Goal: Task Accomplishment & Management: Manage account settings

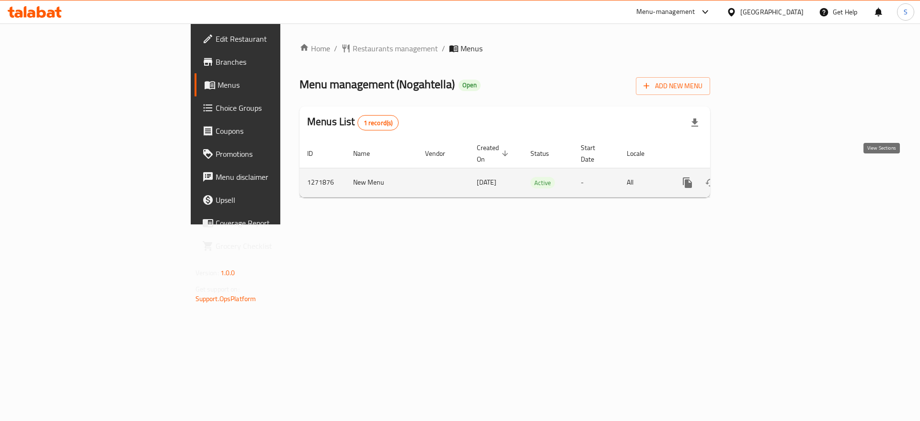
click at [763, 177] on icon "enhanced table" at bounding box center [757, 183] width 12 height 12
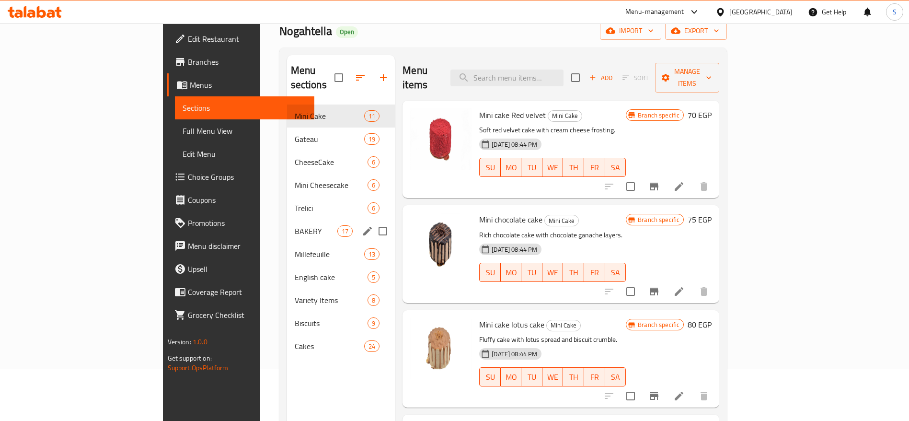
scroll to position [24, 0]
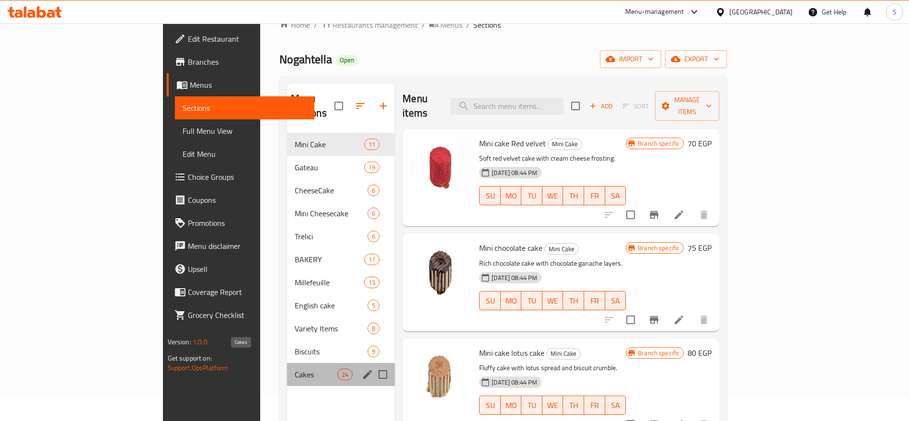
click at [295, 369] on span "Cakes" at bounding box center [316, 375] width 43 height 12
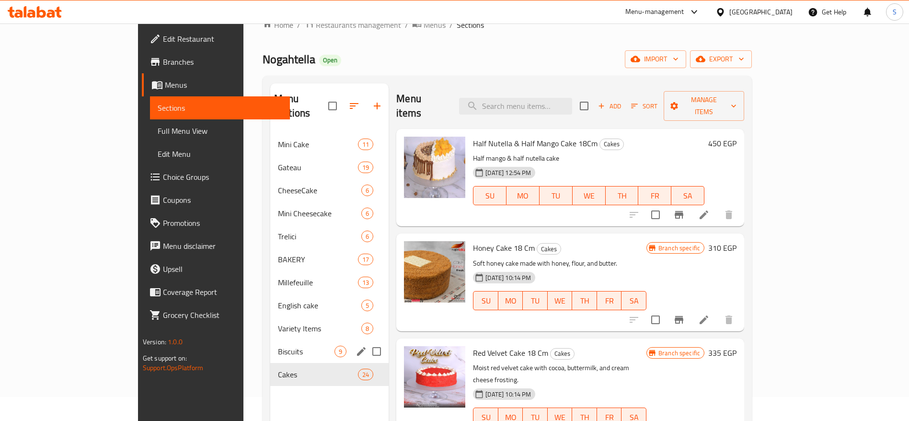
click at [270, 346] on div "Biscuits 9" at bounding box center [329, 351] width 118 height 23
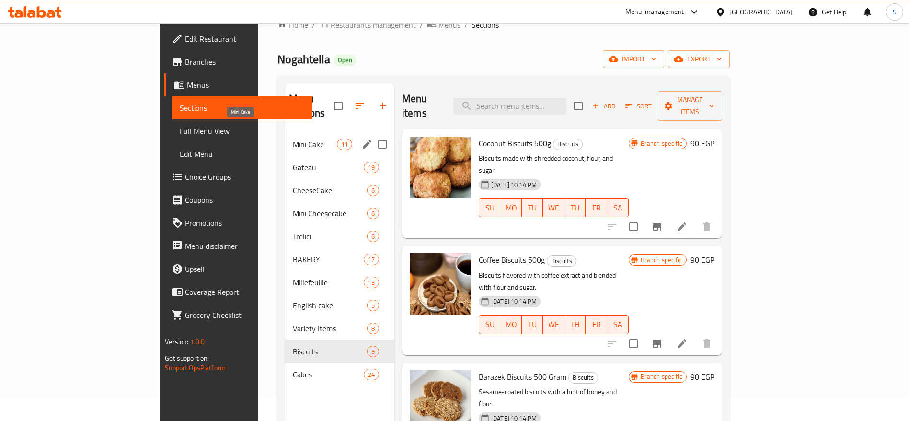
click at [293, 139] on span "Mini Cake" at bounding box center [315, 145] width 44 height 12
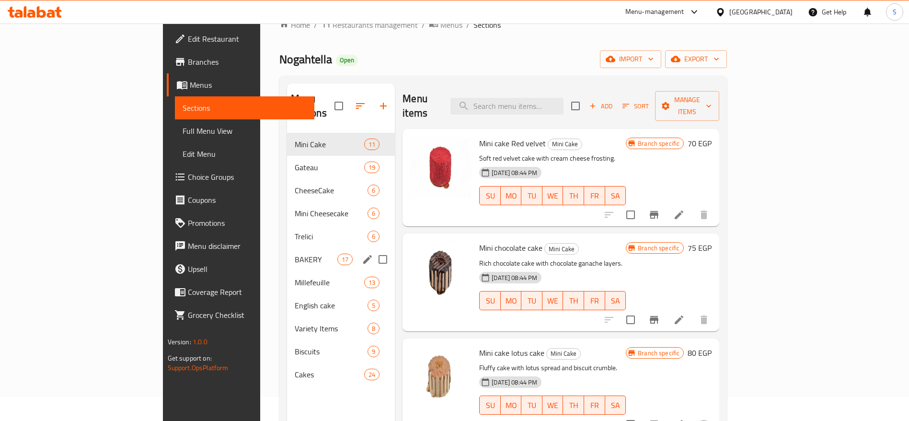
click at [287, 248] on div "BAKERY 17" at bounding box center [341, 259] width 108 height 23
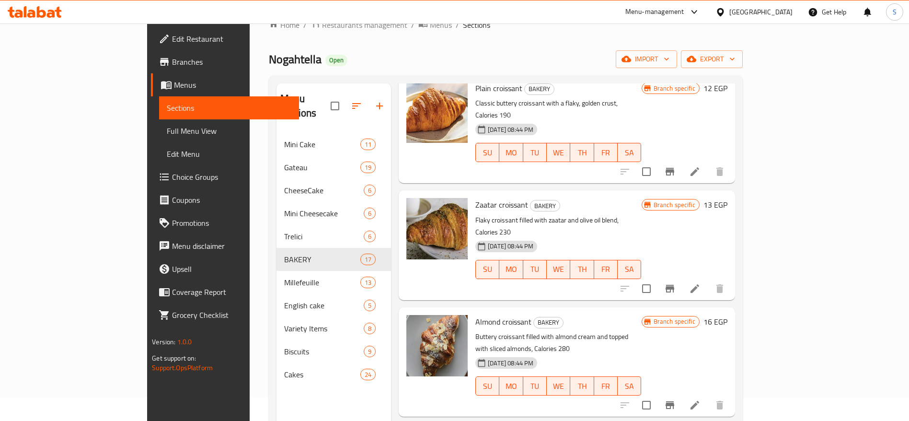
scroll to position [72, 0]
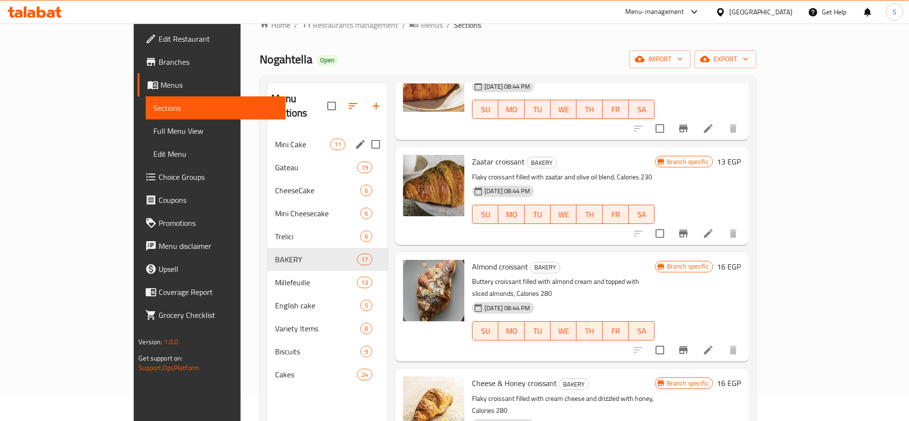
click at [275, 139] on span "Mini Cake" at bounding box center [302, 145] width 55 height 12
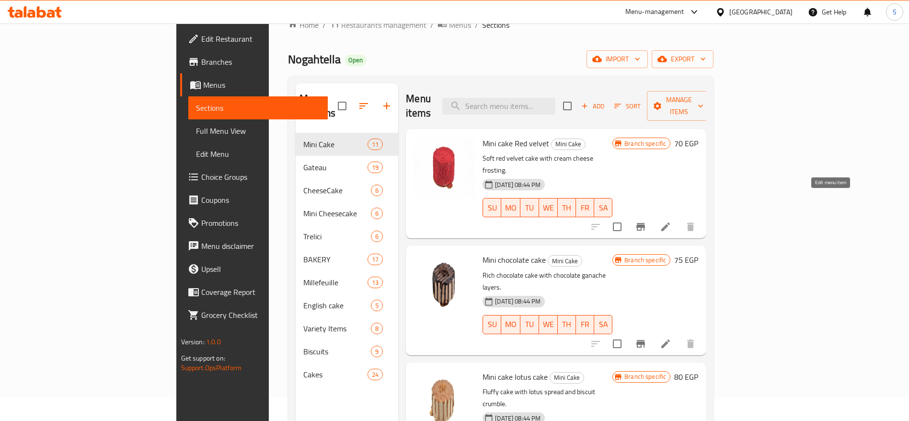
click at [672, 221] on icon at bounding box center [666, 227] width 12 height 12
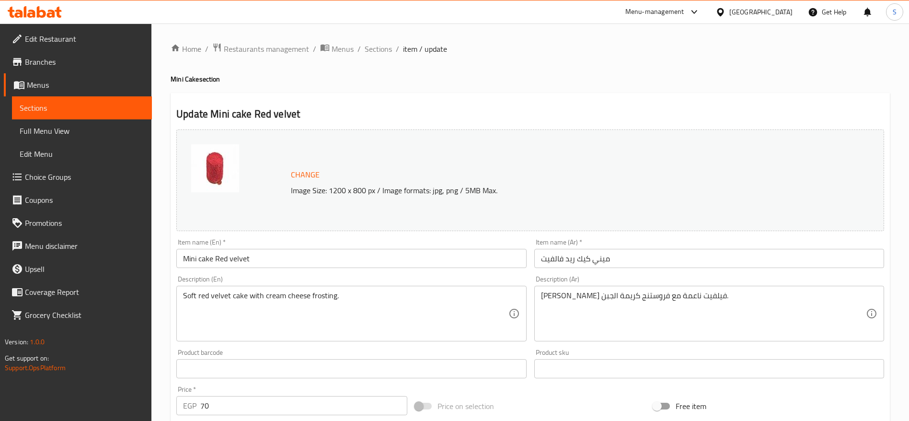
click at [202, 258] on input "Mini cake Red velvet" at bounding box center [351, 258] width 350 height 19
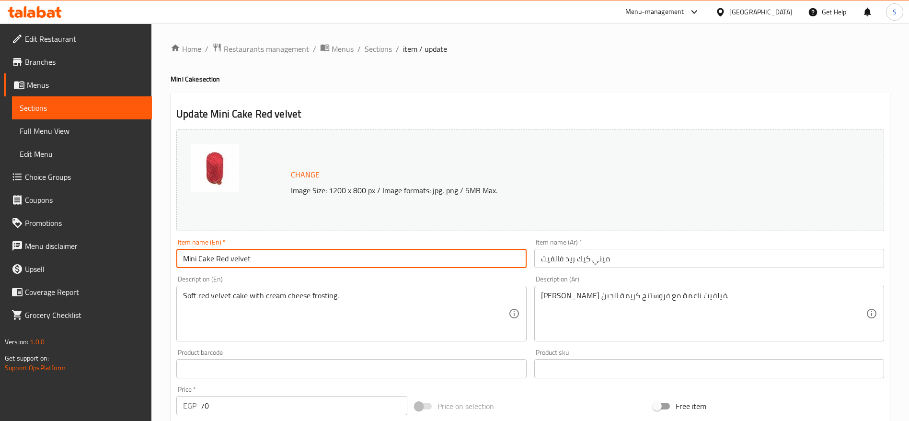
click at [234, 260] on input "Mini Cake Red velvet" at bounding box center [351, 258] width 350 height 19
drag, startPoint x: 275, startPoint y: 261, endPoint x: 218, endPoint y: 266, distance: 57.7
click at [218, 266] on input "Mini Cake Red Velvet" at bounding box center [351, 258] width 350 height 19
click at [183, 259] on input "Mini Cake" at bounding box center [351, 258] width 350 height 19
paste input "Red Velvet"
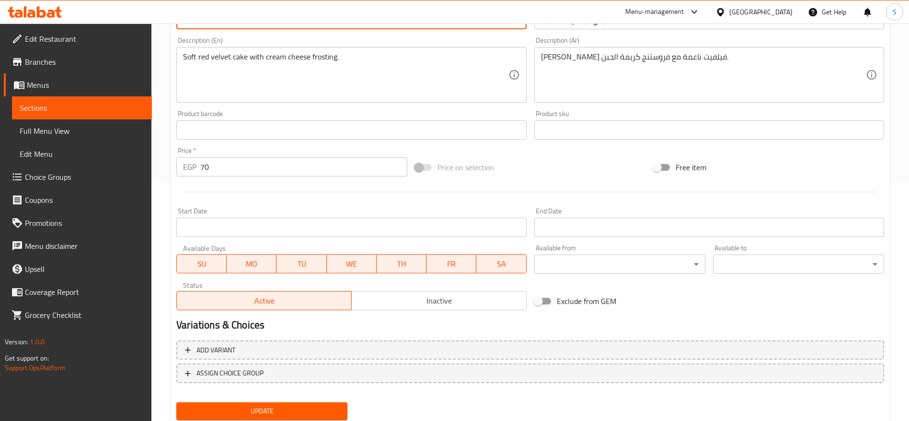
scroll to position [270, 0]
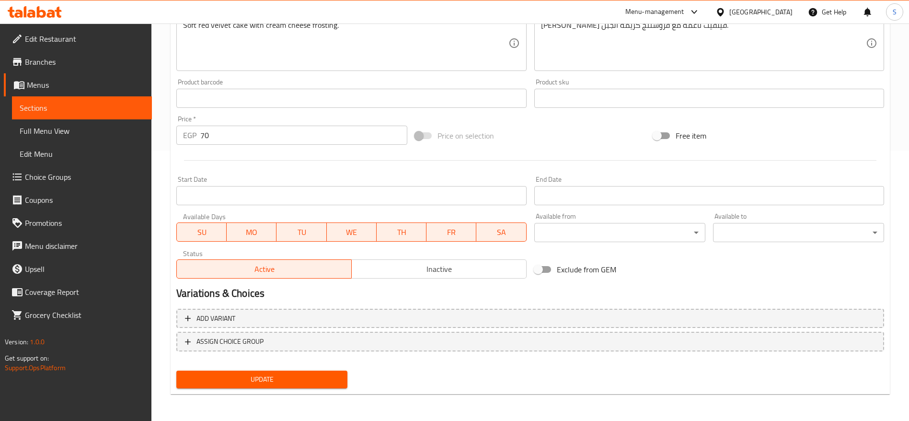
type input "Red Velvet Mini Cake"
click at [306, 370] on div "Update" at bounding box center [262, 379] width 179 height 25
click at [307, 380] on span "Update" at bounding box center [262, 379] width 156 height 12
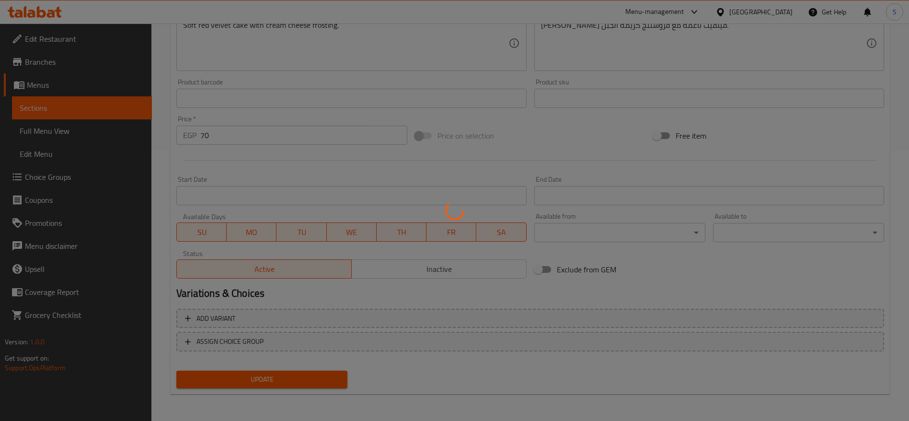
scroll to position [0, 0]
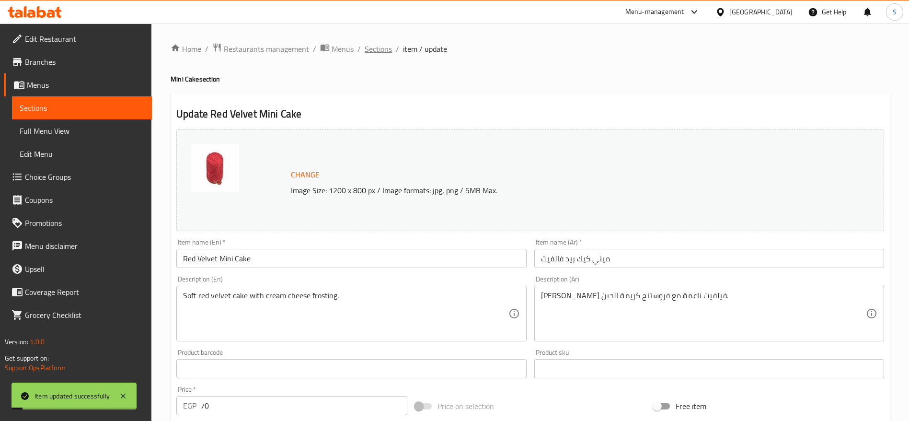
click at [375, 47] on span "Sections" at bounding box center [378, 49] width 27 height 12
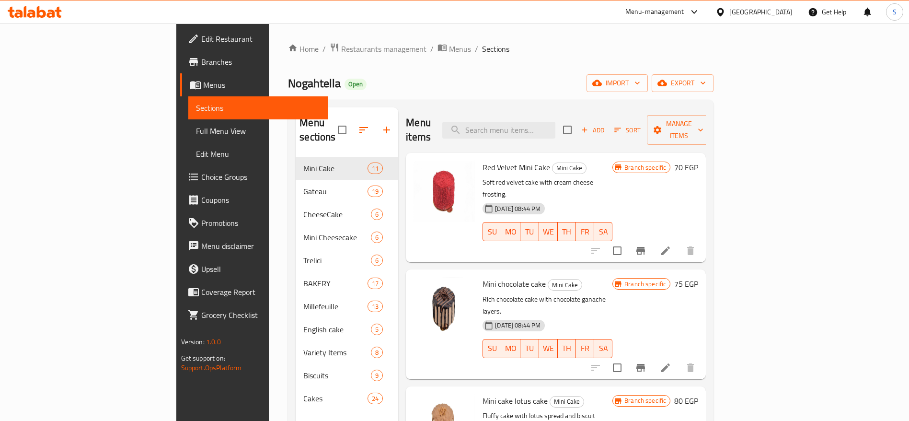
click at [609, 84] on div "Nogahtella Open import export" at bounding box center [501, 83] width 426 height 18
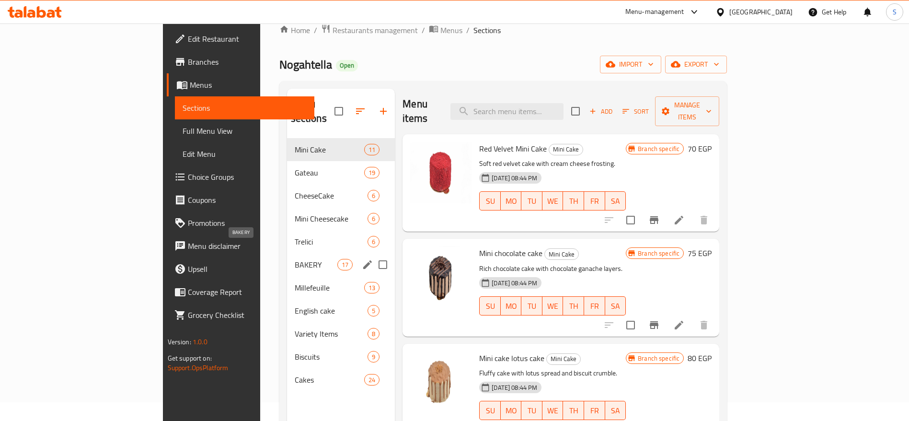
scroll to position [24, 0]
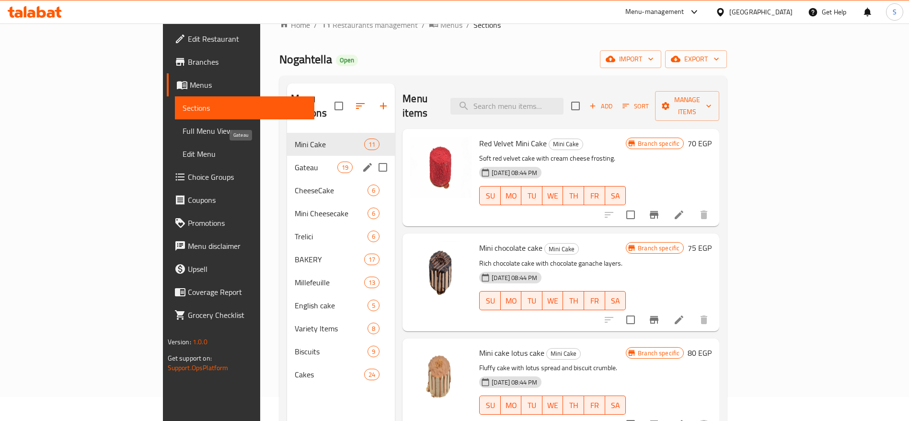
click at [295, 162] on span "Gateau" at bounding box center [316, 168] width 43 height 12
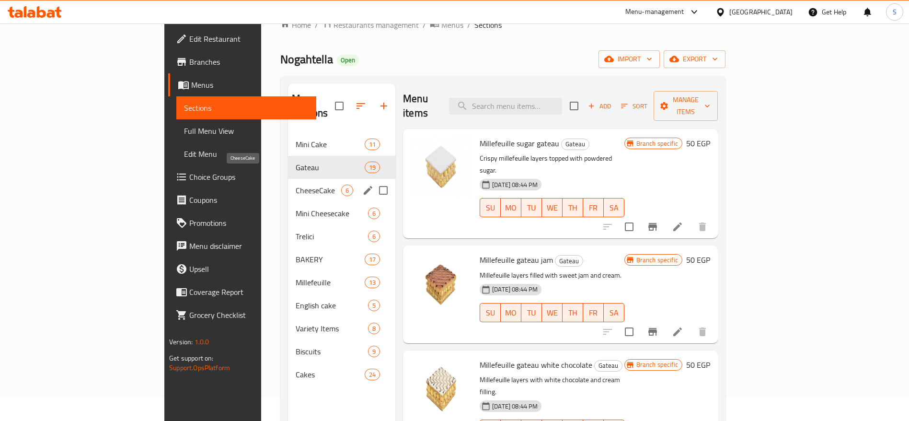
click at [296, 185] on span "CheeseCake" at bounding box center [319, 191] width 46 height 12
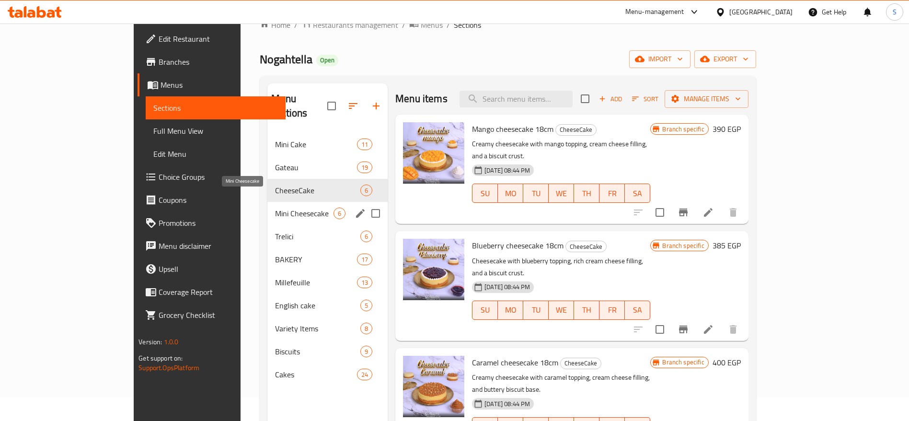
click at [275, 208] on span "Mini Cheesecake" at bounding box center [304, 214] width 58 height 12
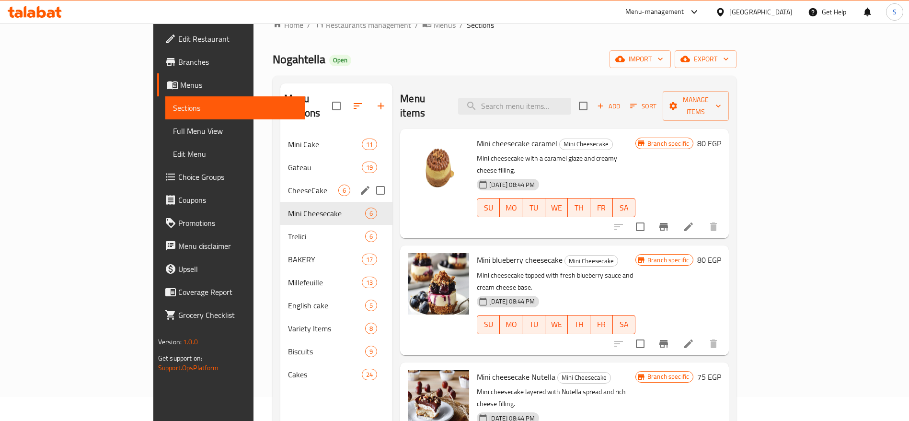
click at [288, 185] on span "CheeseCake" at bounding box center [313, 191] width 50 height 12
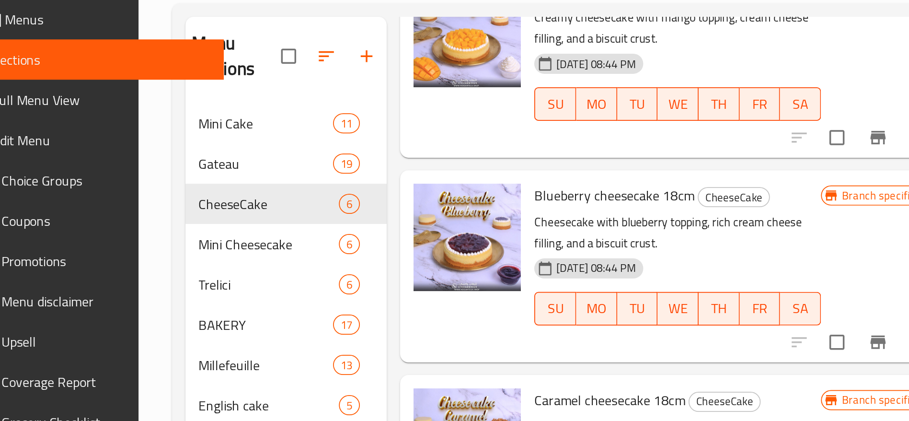
scroll to position [96, 0]
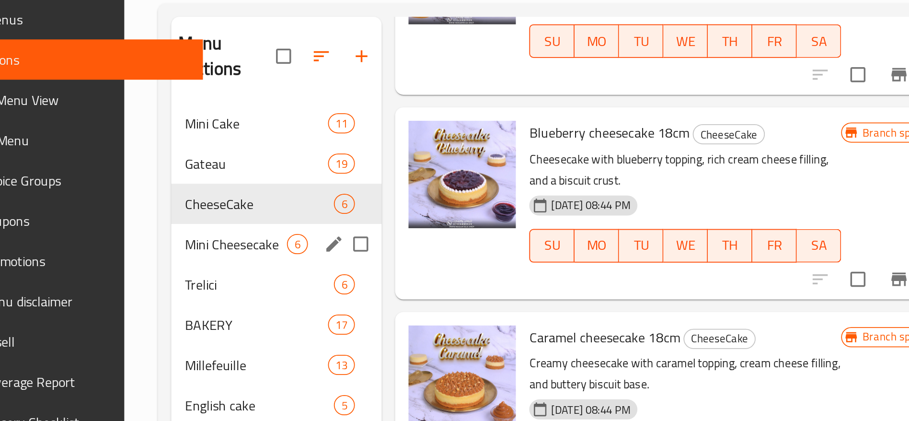
click at [275, 208] on span "Mini Cheesecake" at bounding box center [304, 214] width 58 height 12
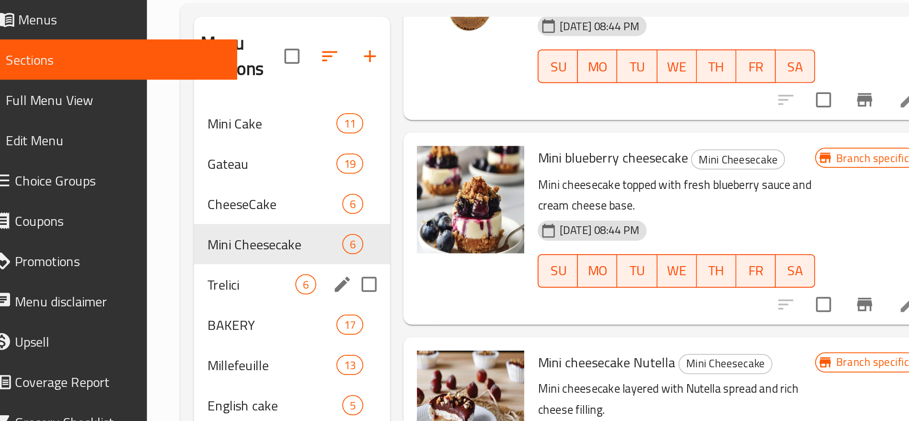
click at [280, 231] on div "Trelici 6" at bounding box center [336, 236] width 112 height 23
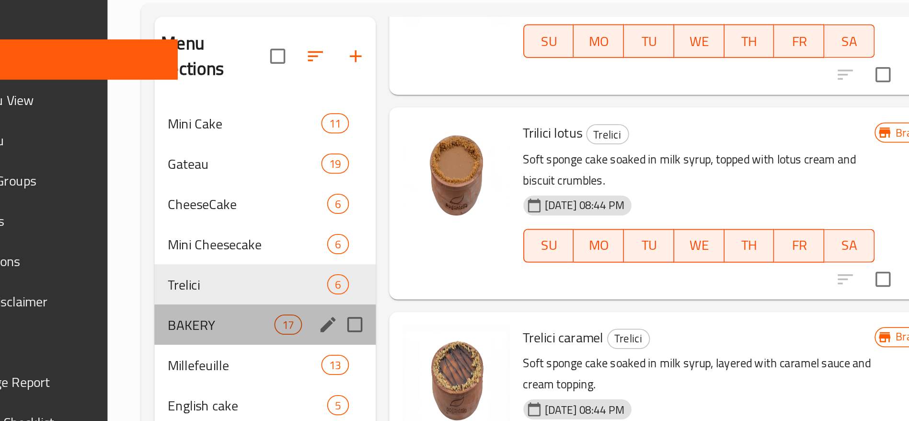
click at [258, 251] on div "BAKERY 17" at bounding box center [321, 259] width 127 height 23
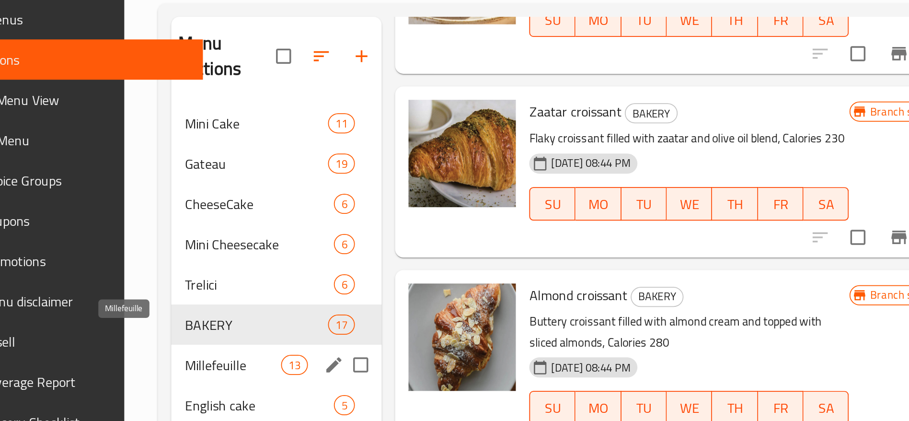
click at [275, 277] on span "Millefeuille" at bounding box center [302, 283] width 55 height 12
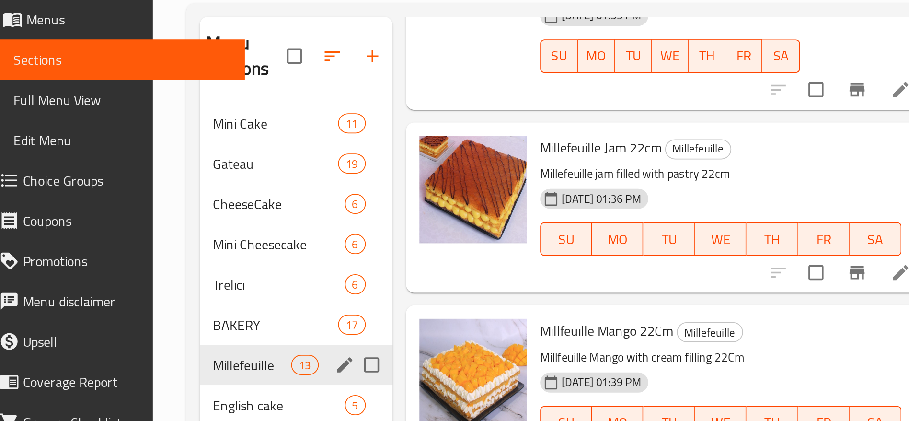
scroll to position [246, 0]
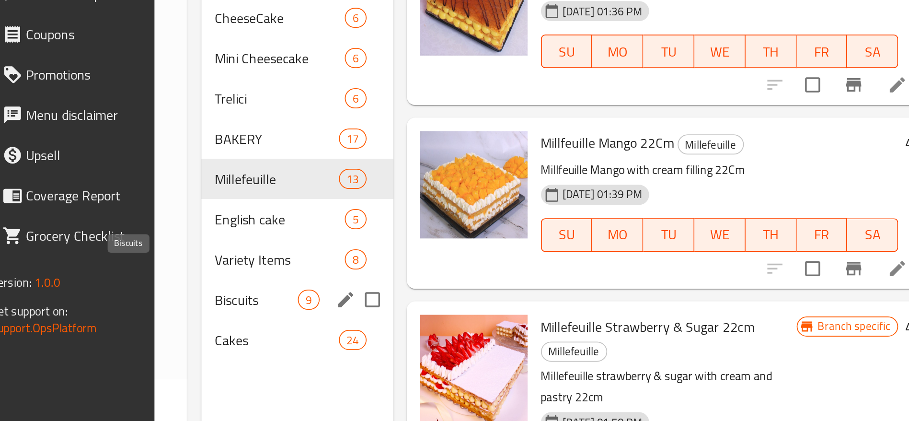
click at [292, 346] on span "Biscuits" at bounding box center [315, 352] width 47 height 12
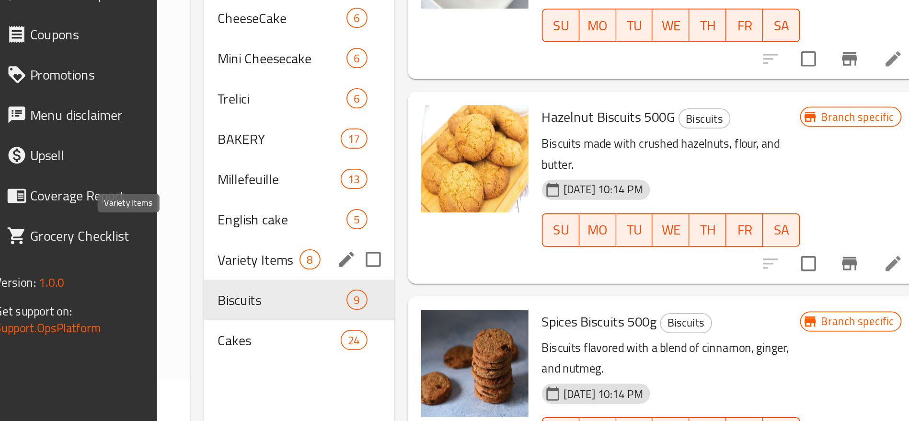
click at [294, 323] on span "Variety Items" at bounding box center [317, 329] width 47 height 12
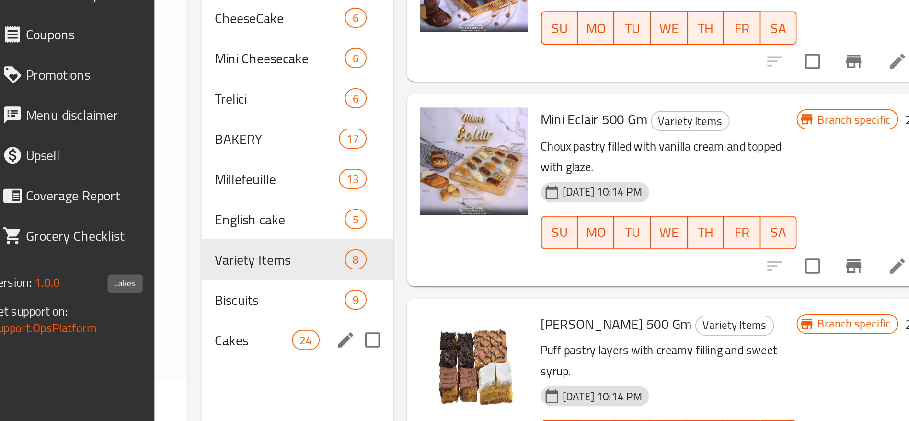
click at [292, 369] on span "Cakes" at bounding box center [314, 375] width 44 height 12
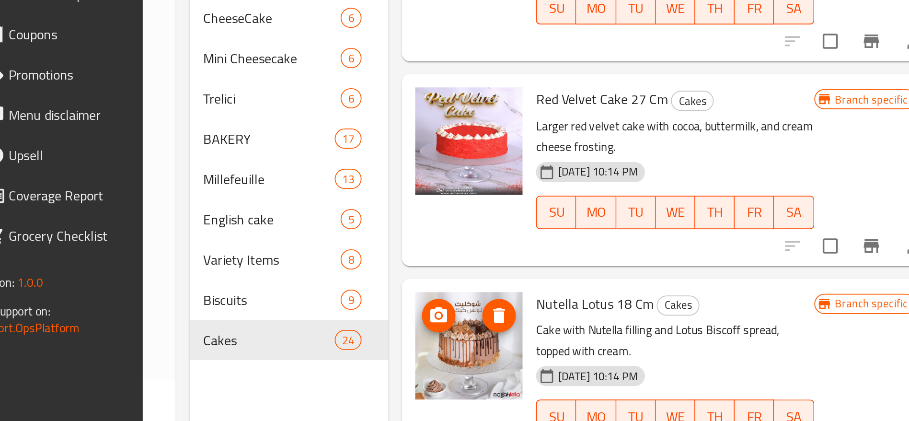
scroll to position [219, 0]
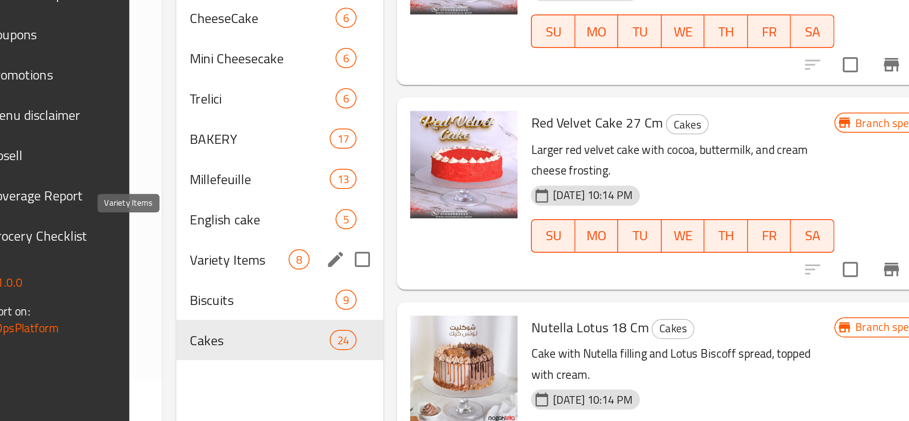
click at [278, 323] on span "Variety Items" at bounding box center [306, 329] width 57 height 12
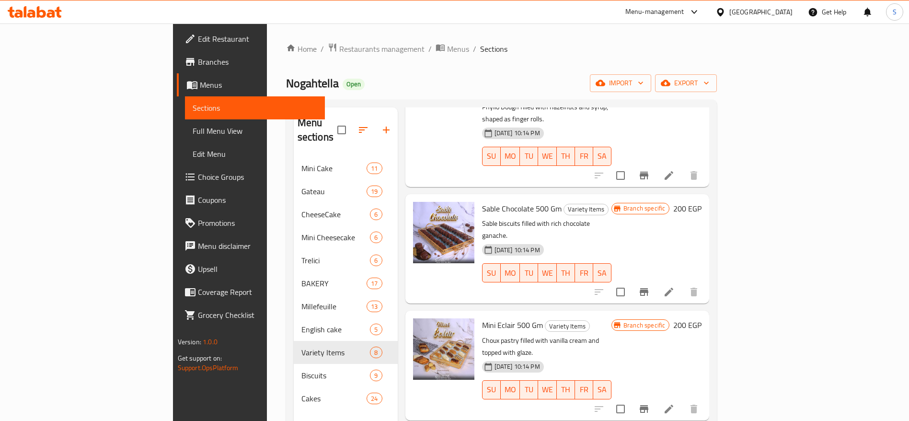
click at [370, 78] on div "Nogahtella Open import export" at bounding box center [501, 83] width 431 height 18
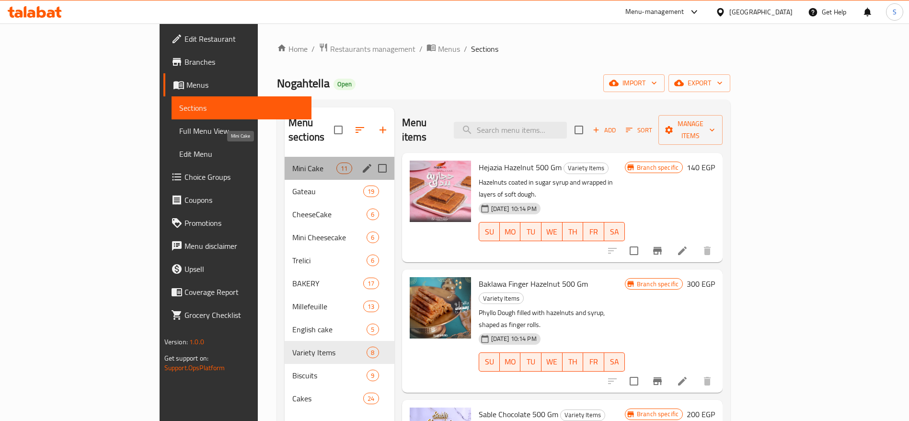
click at [292, 163] on span "Mini Cake" at bounding box center [314, 169] width 44 height 12
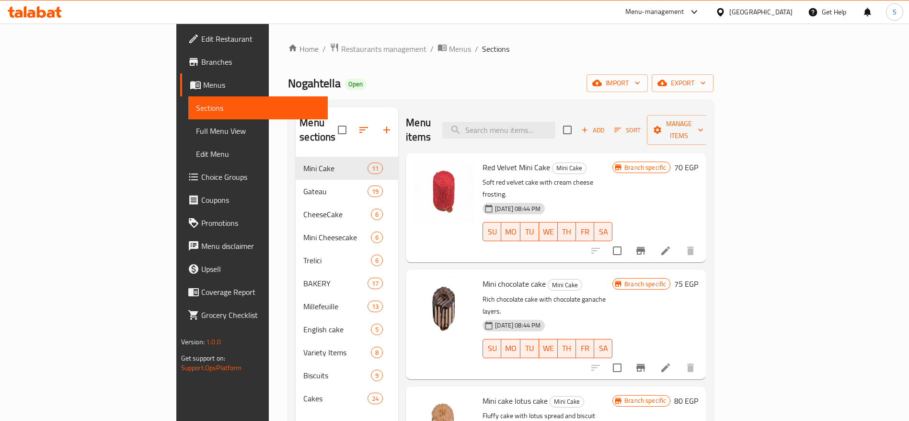
click at [366, 85] on div "Nogahtella Open import export" at bounding box center [501, 83] width 426 height 18
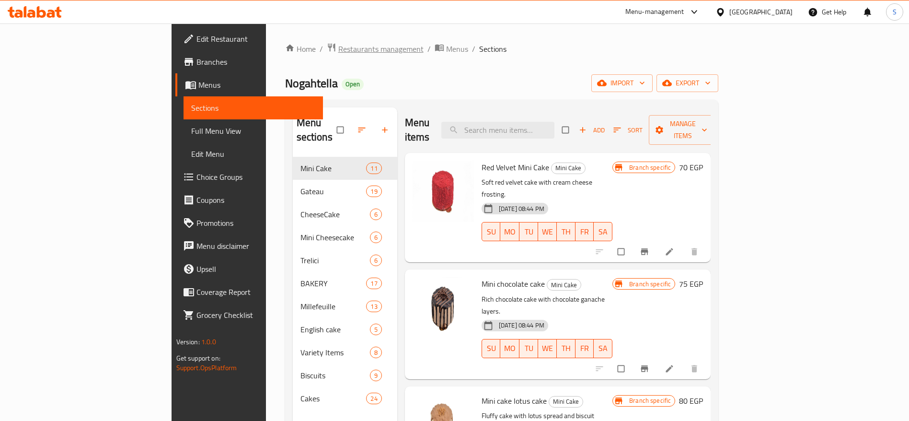
click at [338, 52] on span "Restaurants management" at bounding box center [380, 49] width 85 height 12
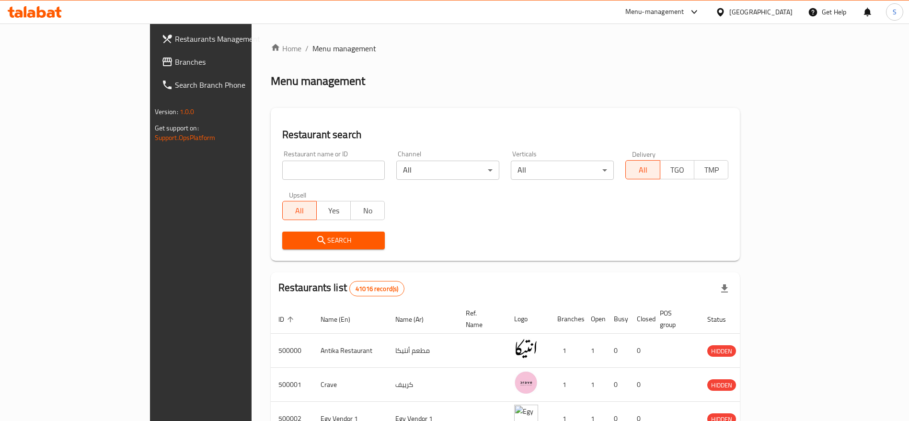
click at [291, 171] on input "search" at bounding box center [333, 170] width 103 height 19
click button "Search" at bounding box center [333, 241] width 103 height 18
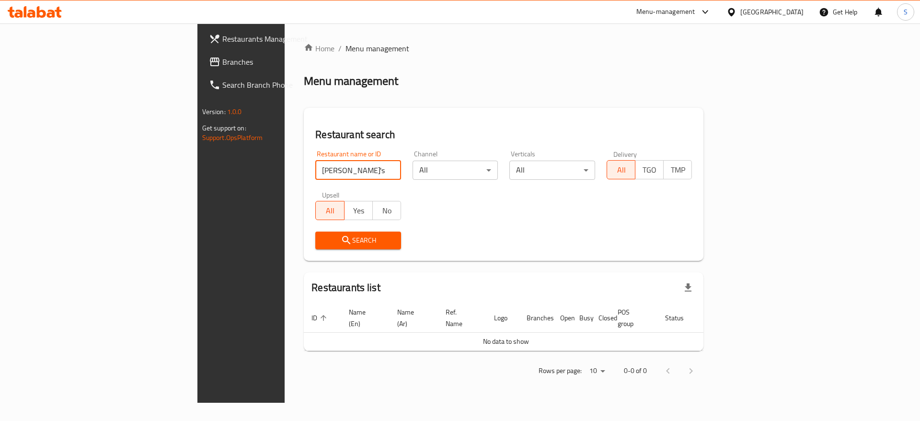
click at [315, 171] on input "Kimmy's" at bounding box center [358, 170] width 86 height 19
click at [315, 173] on input "Kimmy's" at bounding box center [358, 170] width 86 height 19
type input "K"
click button "Search" at bounding box center [358, 241] width 86 height 18
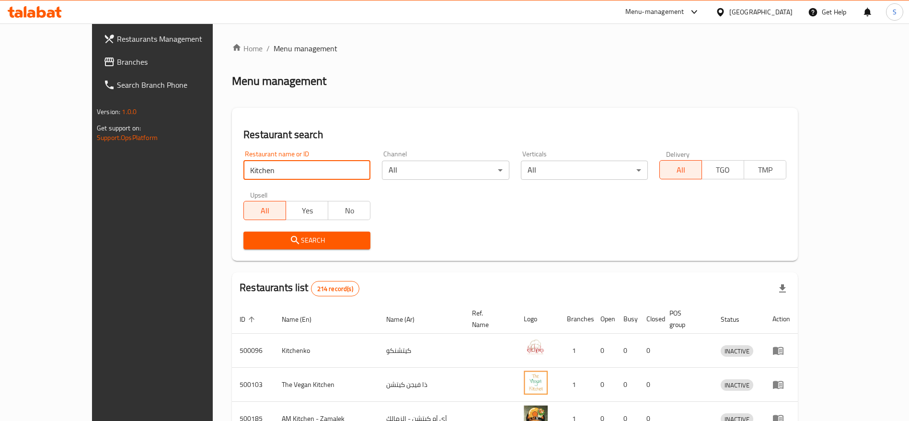
click at [293, 172] on input "Kitchen" at bounding box center [307, 170] width 127 height 19
paste input "615060"
type input "615060"
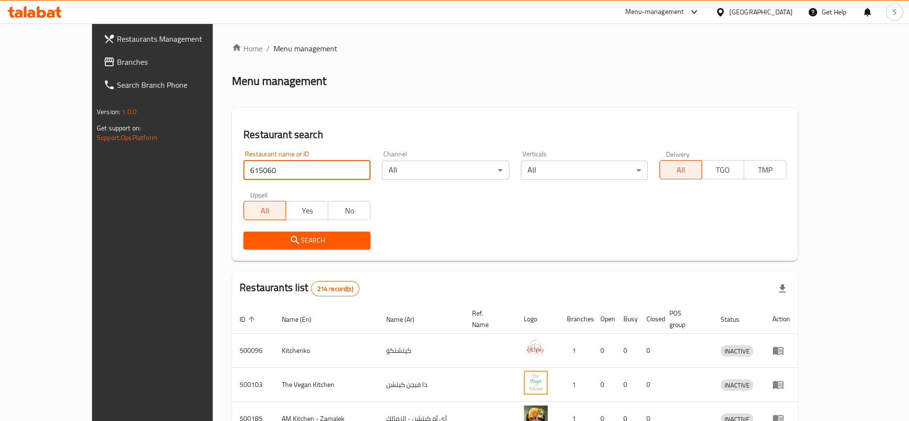
click button "Search" at bounding box center [307, 241] width 127 height 18
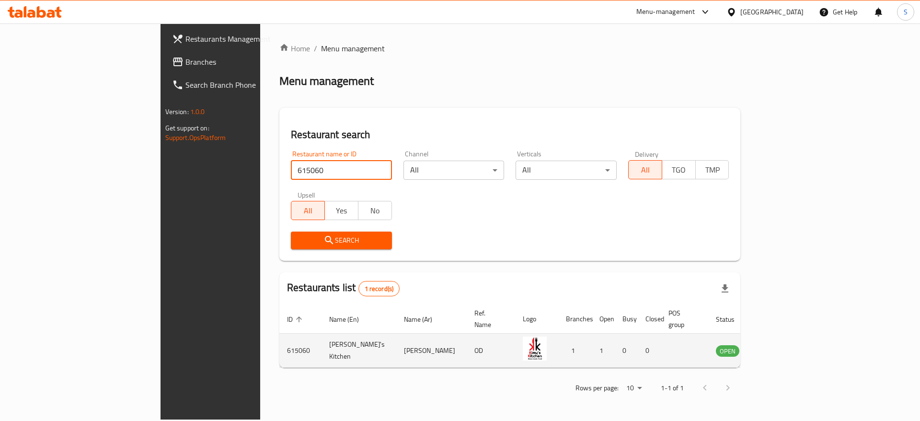
click at [778, 345] on icon "enhanced table" at bounding box center [773, 351] width 12 height 12
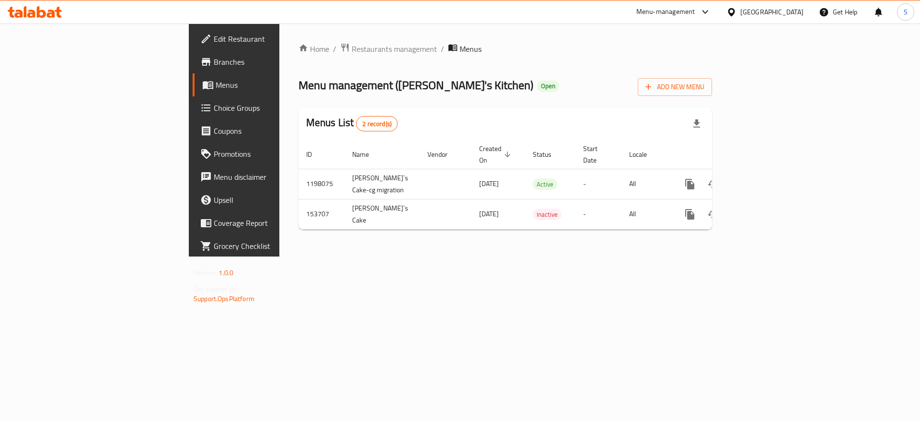
click at [214, 37] on span "Edit Restaurant" at bounding box center [274, 39] width 121 height 12
